Goal: Task Accomplishment & Management: Use online tool/utility

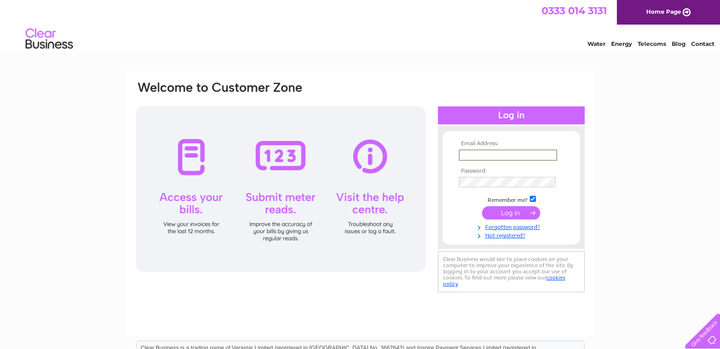
drag, startPoint x: 0, startPoint y: 0, endPoint x: 490, endPoint y: 158, distance: 515.1
click at [490, 158] on input "text" at bounding box center [508, 155] width 98 height 11
type input "burratoon@hotmail.com"
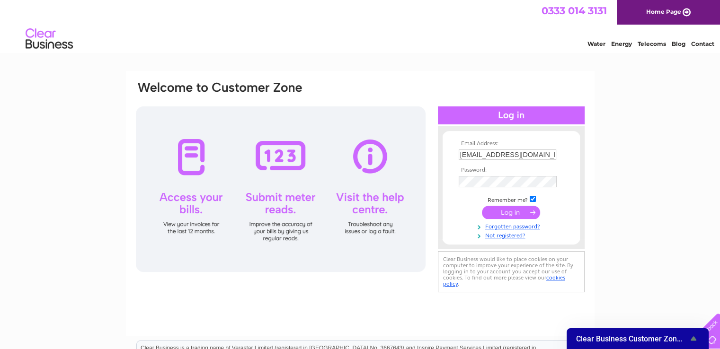
click at [507, 213] on input "submit" at bounding box center [511, 212] width 58 height 13
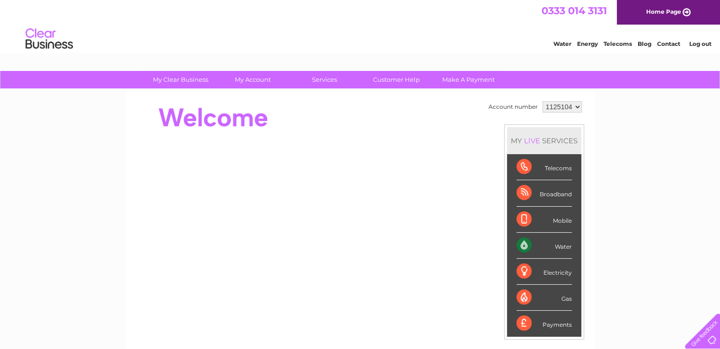
click at [532, 245] on div "Water" at bounding box center [543, 246] width 55 height 26
click at [564, 247] on div "Water" at bounding box center [543, 246] width 55 height 26
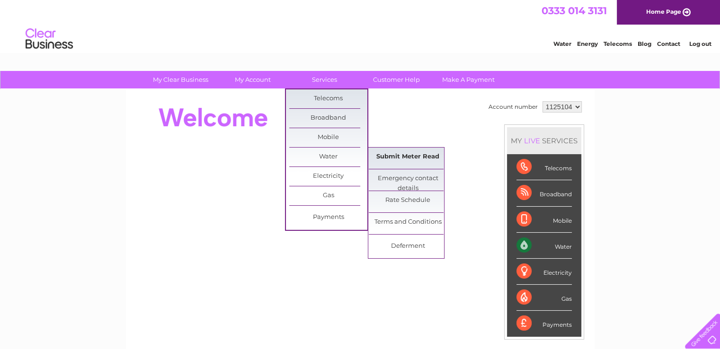
click at [383, 156] on link "Submit Meter Read" at bounding box center [408, 157] width 78 height 19
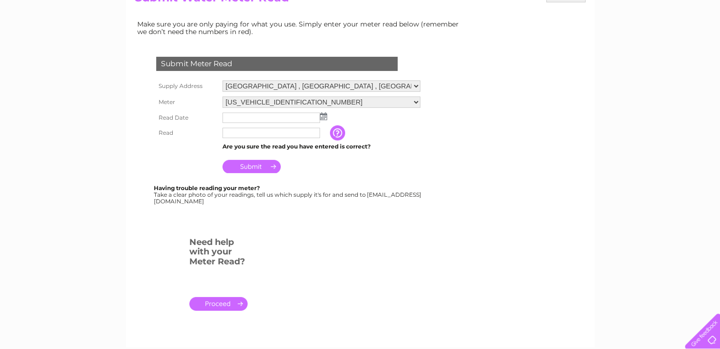
scroll to position [47, 0]
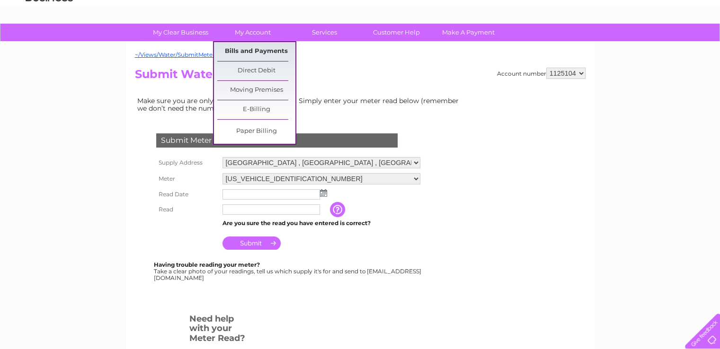
click at [236, 51] on link "Bills and Payments" at bounding box center [256, 51] width 78 height 19
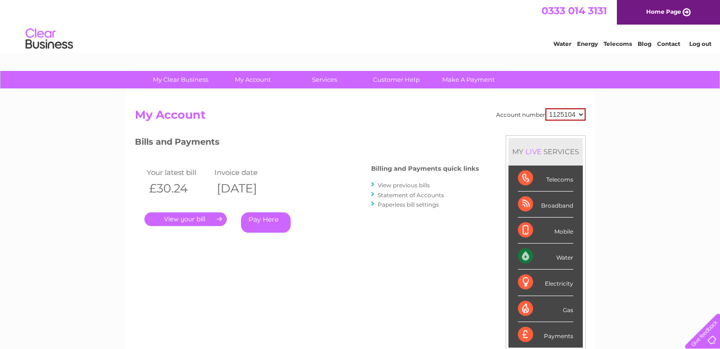
click at [188, 218] on link "." at bounding box center [185, 220] width 82 height 14
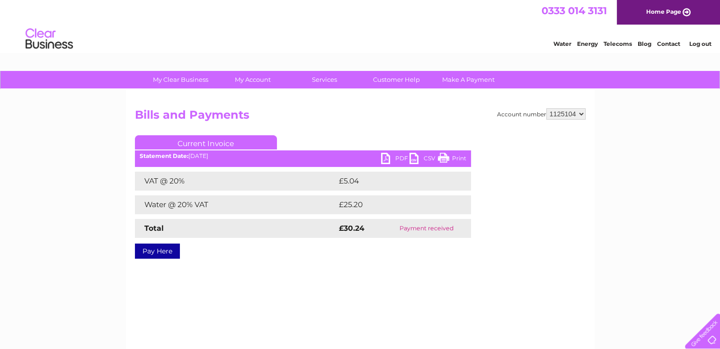
click at [399, 159] on link "PDF" at bounding box center [395, 160] width 28 height 14
click at [383, 156] on link "PDF" at bounding box center [395, 160] width 28 height 14
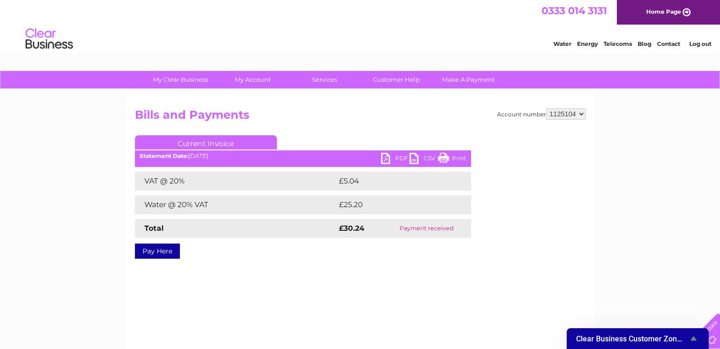
click at [384, 154] on link "PDF" at bounding box center [395, 160] width 28 height 14
click at [381, 155] on link "PDF" at bounding box center [395, 160] width 28 height 14
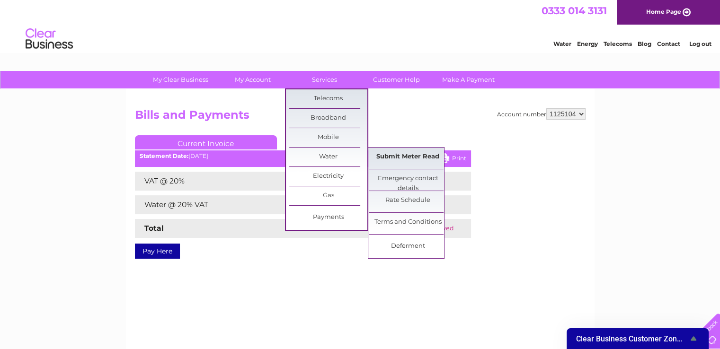
click at [402, 155] on link "Submit Meter Read" at bounding box center [408, 157] width 78 height 19
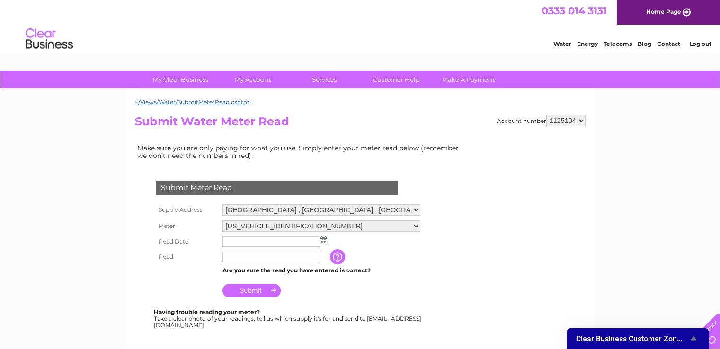
click at [322, 240] on img at bounding box center [323, 241] width 7 height 8
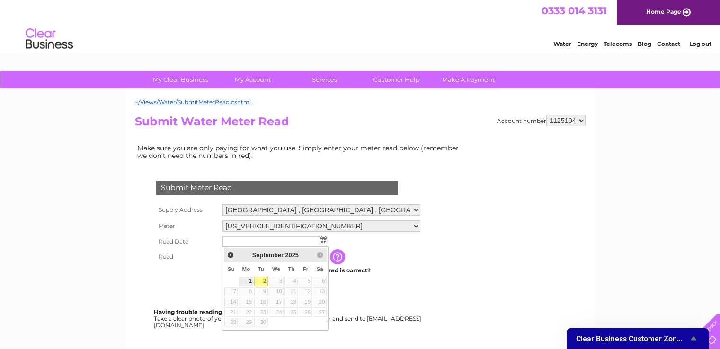
click at [248, 281] on link "1" at bounding box center [246, 281] width 15 height 9
type input "2025/09/01"
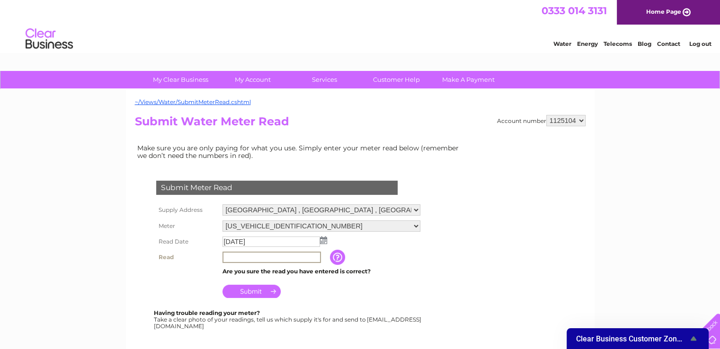
click at [243, 256] on input "text" at bounding box center [271, 257] width 98 height 11
type input "168"
click at [244, 290] on input "Submit" at bounding box center [251, 290] width 58 height 13
